Goal: Information Seeking & Learning: Learn about a topic

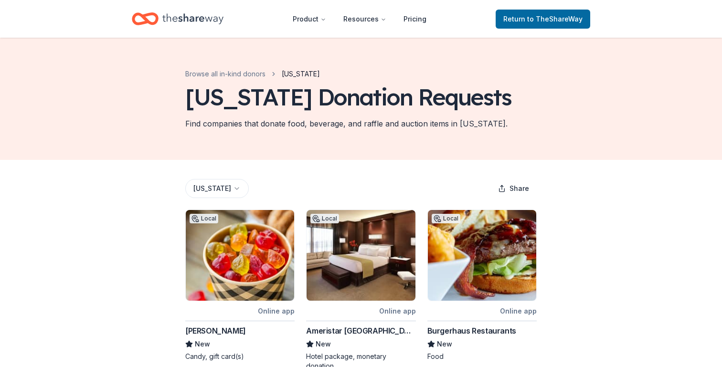
scroll to position [483, 0]
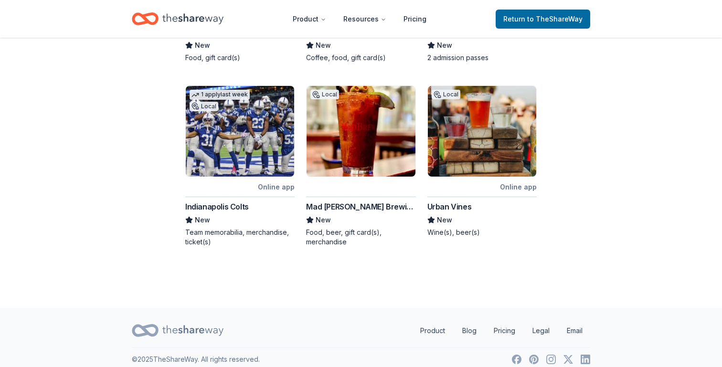
click at [335, 201] on div "Mad [PERSON_NAME] Brewing Company" at bounding box center [360, 206] width 109 height 11
click at [483, 127] on img at bounding box center [482, 131] width 108 height 91
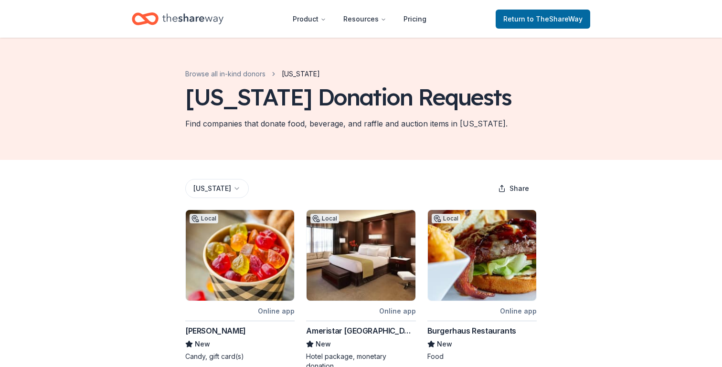
scroll to position [0, 0]
click at [252, 76] on link "Browse all in-kind donors" at bounding box center [225, 73] width 80 height 11
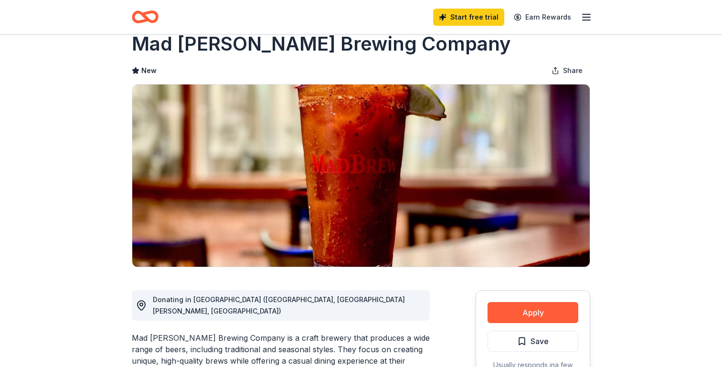
scroll to position [11, 0]
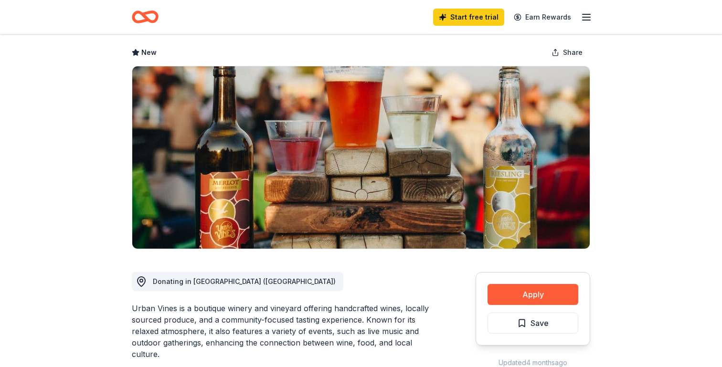
scroll to position [24, 0]
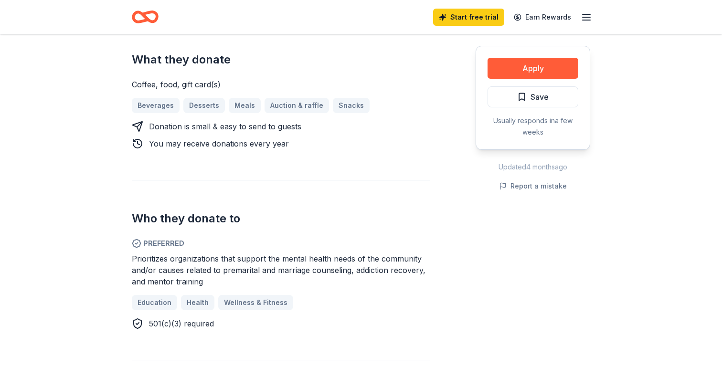
scroll to position [400, 0]
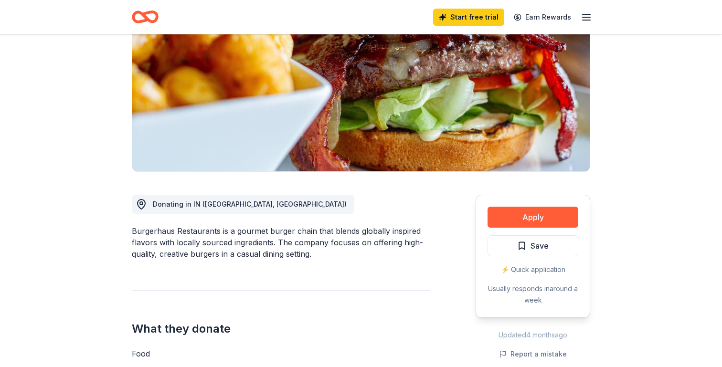
scroll to position [145, 0]
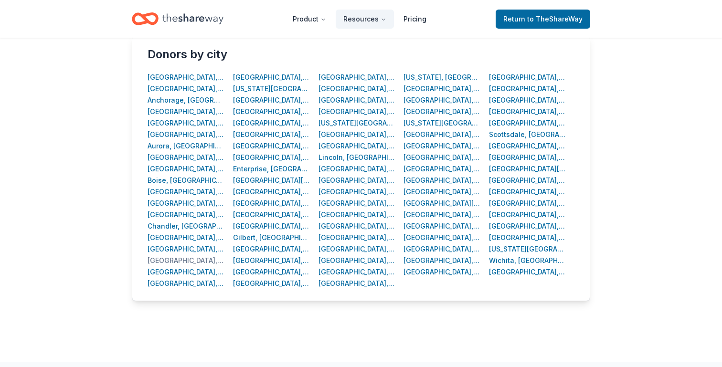
scroll to position [392, 0]
click at [330, 193] on div "[GEOGRAPHIC_DATA], [GEOGRAPHIC_DATA]" at bounding box center [357, 191] width 77 height 11
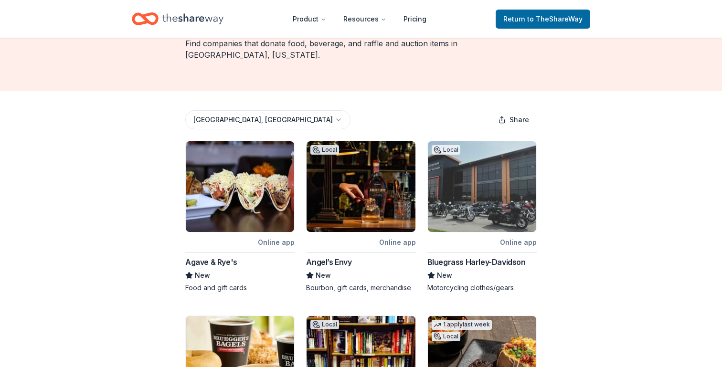
scroll to position [73, 0]
